Goal: Check status: Check status

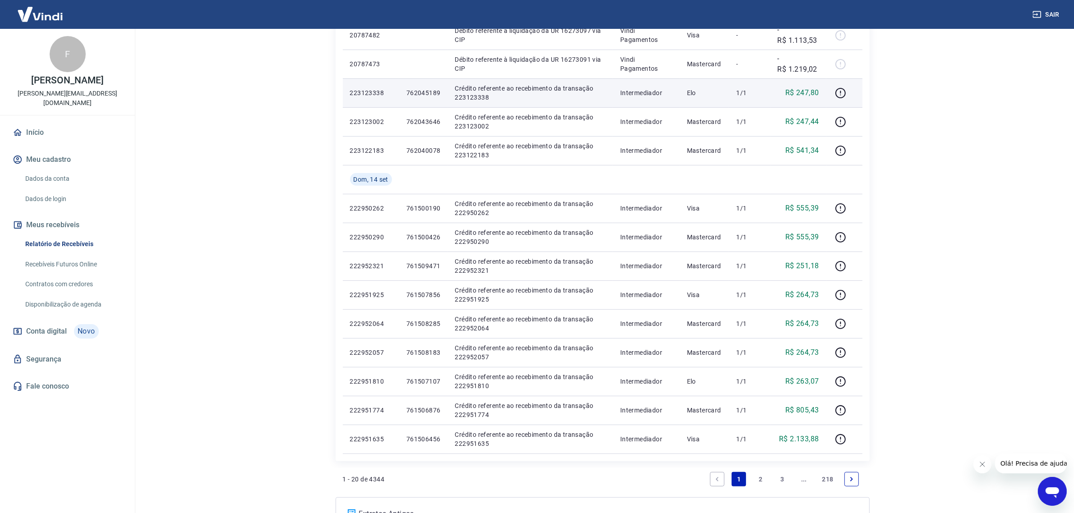
scroll to position [484, 0]
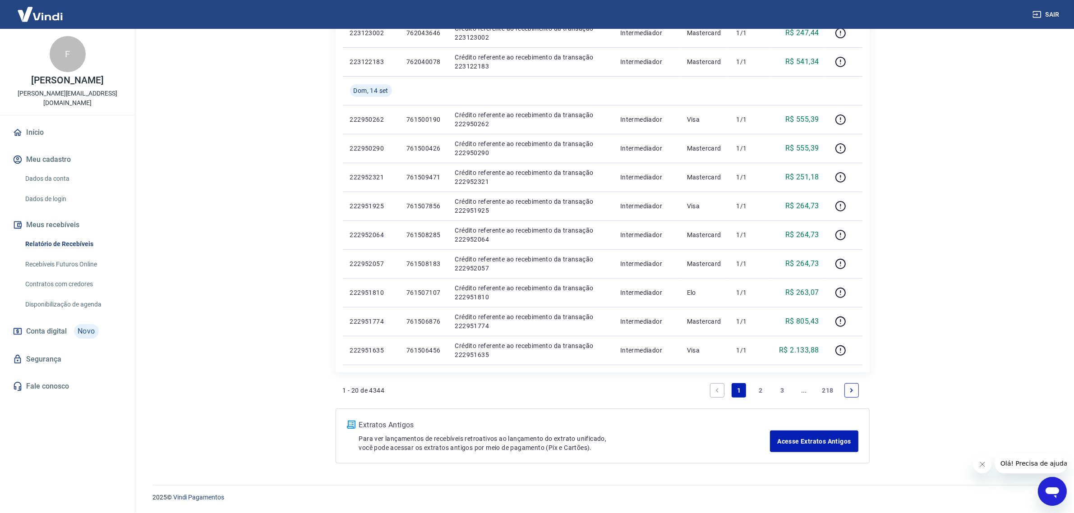
click at [758, 392] on link "2" at bounding box center [760, 390] width 14 height 14
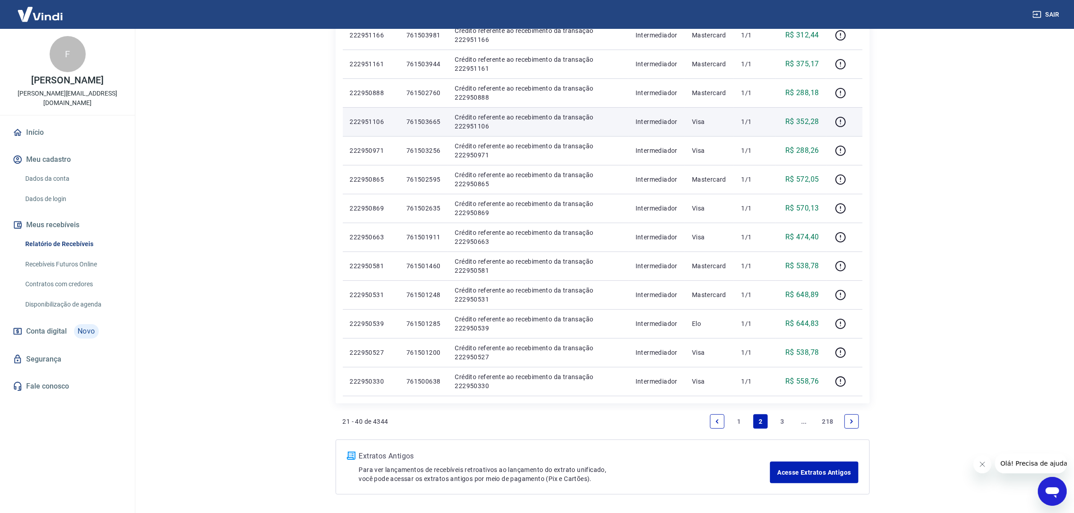
scroll to position [425, 0]
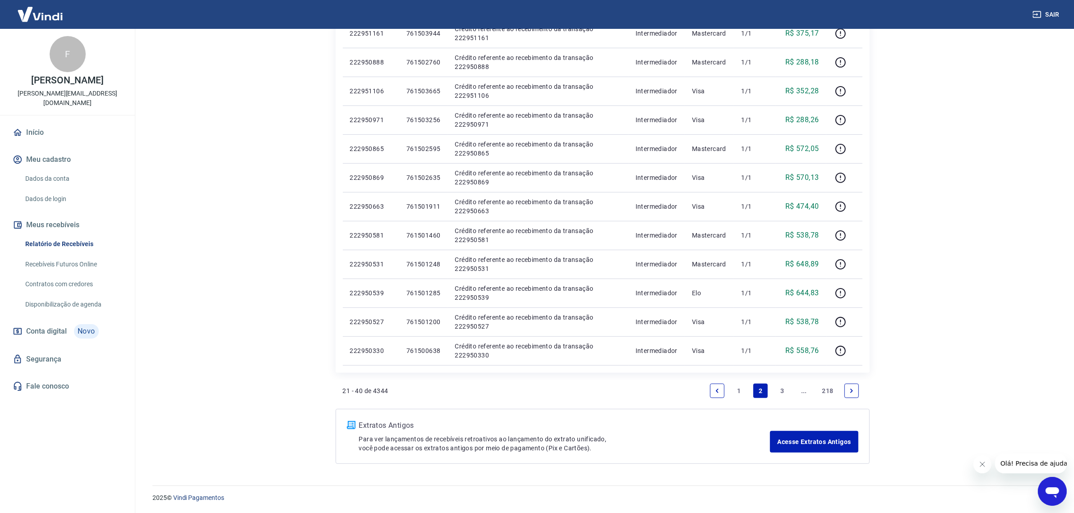
click at [781, 391] on link "3" at bounding box center [782, 391] width 14 height 14
